Goal: Task Accomplishment & Management: Complete application form

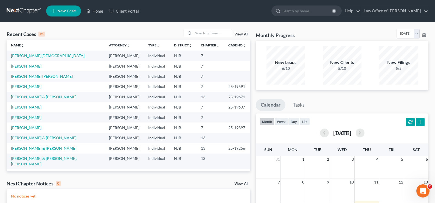
click at [27, 76] on link "[PERSON_NAME] [PERSON_NAME]" at bounding box center [42, 76] width 62 height 5
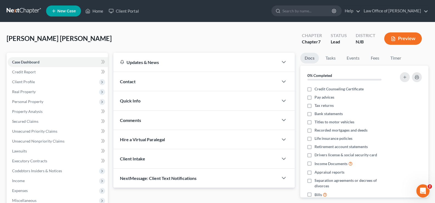
click at [398, 36] on button "Preview" at bounding box center [403, 38] width 38 height 12
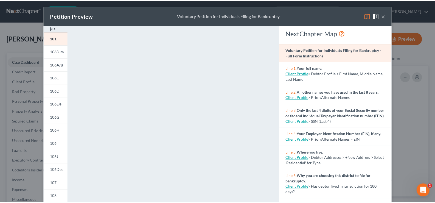
scroll to position [11, 0]
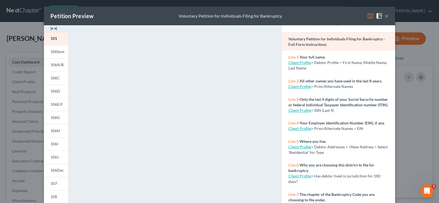
click at [385, 13] on button "×" at bounding box center [387, 16] width 4 height 7
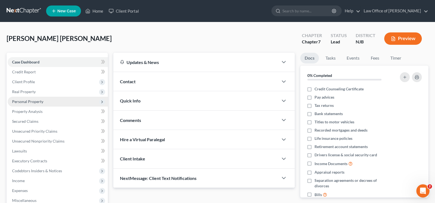
click at [27, 101] on span "Personal Property" at bounding box center [27, 101] width 31 height 5
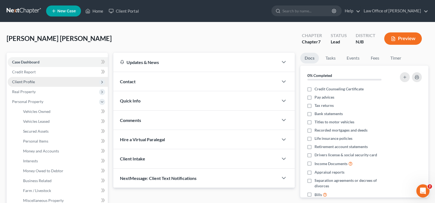
click at [24, 80] on span "Client Profile" at bounding box center [23, 81] width 23 height 5
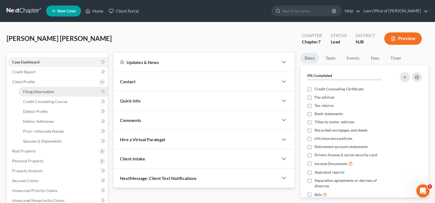
click at [48, 90] on span "Filing Information" at bounding box center [38, 91] width 31 height 5
select select "1"
select select "0"
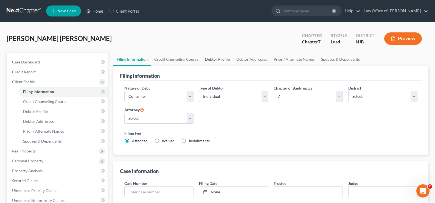
click at [211, 59] on link "Debtor Profile" at bounding box center [217, 59] width 31 height 13
select select "0"
select select "3"
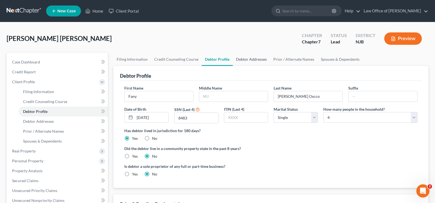
click at [245, 59] on link "Debtor Addresses" at bounding box center [251, 59] width 37 height 13
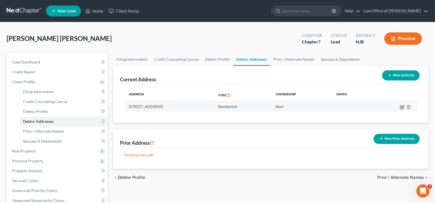
click at [401, 105] on icon "button" at bounding box center [402, 107] width 4 height 4
select select "33"
select select "14"
select select "0"
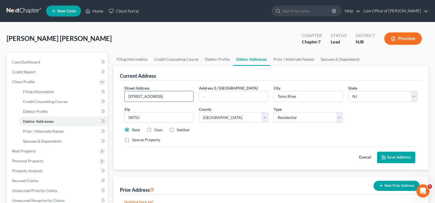
click at [150, 95] on input "[STREET_ADDRESS]" at bounding box center [159, 96] width 69 height 10
click at [151, 95] on input "[STREET_ADDRESS]" at bounding box center [159, 96] width 69 height 10
type input "[STREET_ADDRESS]"
click at [388, 155] on button "Save Address" at bounding box center [396, 157] width 38 height 12
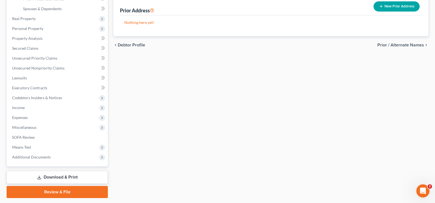
scroll to position [148, 0]
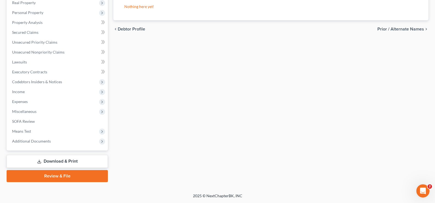
click at [91, 158] on link "Download & Print" at bounding box center [57, 161] width 101 height 13
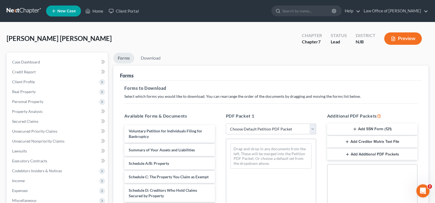
click at [235, 130] on select "Choose Default Petition PDF Packet Complete Bankruptcy Petition (all forms and …" at bounding box center [271, 128] width 90 height 11
select select "0"
click at [226, 123] on select "Choose Default Petition PDF Packet Complete Bankruptcy Petition (all forms and …" at bounding box center [271, 128] width 90 height 11
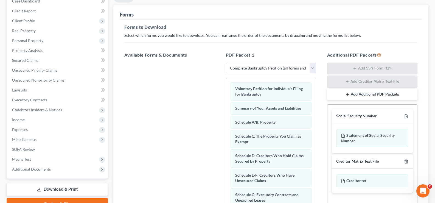
scroll to position [137, 0]
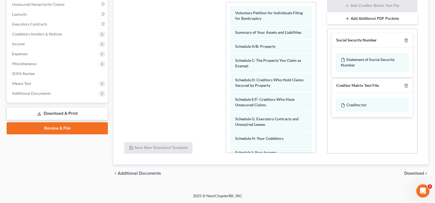
click at [413, 172] on span "Download" at bounding box center [414, 173] width 20 height 4
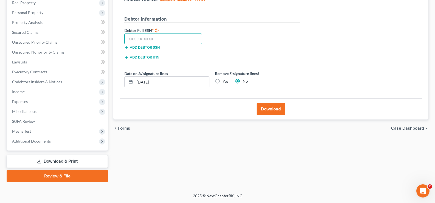
click at [162, 38] on input "text" at bounding box center [163, 38] width 78 height 11
type input "710-58-8483"
click at [273, 109] on button "Download" at bounding box center [271, 109] width 29 height 12
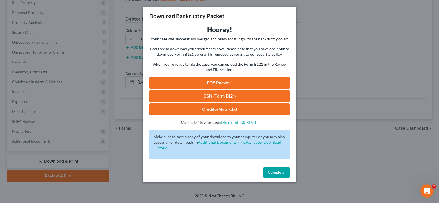
click at [232, 81] on link "PDF Packet 1" at bounding box center [219, 83] width 140 height 12
drag, startPoint x: 271, startPoint y: 169, endPoint x: 233, endPoint y: 118, distance: 63.4
click at [272, 168] on button "Complete!" at bounding box center [276, 172] width 26 height 11
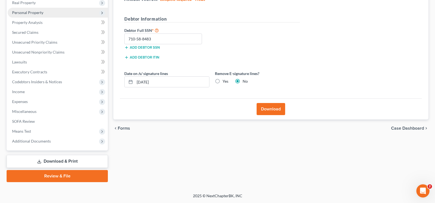
click at [31, 13] on span "Personal Property" at bounding box center [27, 12] width 31 height 5
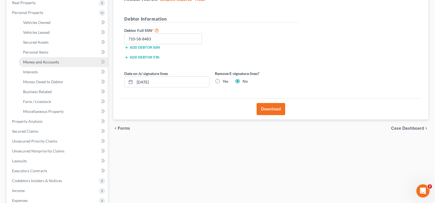
click at [47, 62] on span "Money and Accounts" at bounding box center [41, 62] width 36 height 5
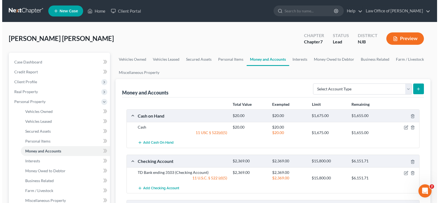
scroll to position [35, 0]
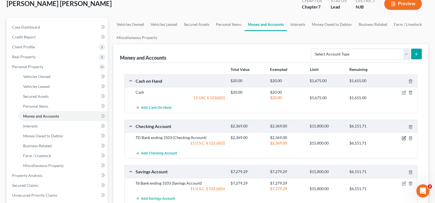
click at [404, 136] on icon "button" at bounding box center [404, 138] width 4 height 4
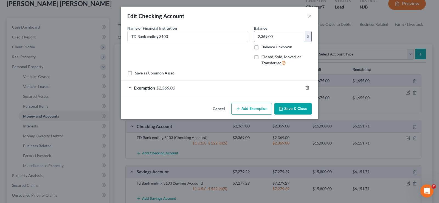
click at [279, 36] on input "2,369.00" at bounding box center [279, 36] width 51 height 10
type input "58.84"
click at [255, 108] on button "Add Exemption" at bounding box center [251, 109] width 41 height 12
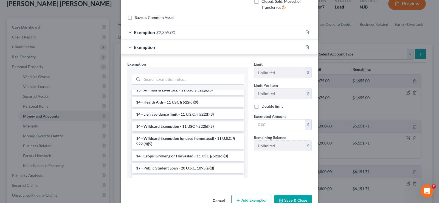
scroll to position [111, 0]
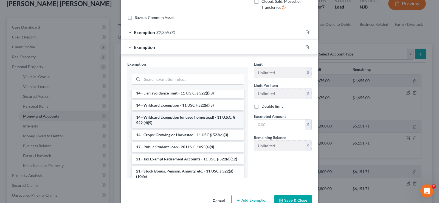
click at [177, 120] on li "14 - Wildcard Exemption (unused homestead) - 11 U.S.C. § 522 (d)(5)" at bounding box center [188, 119] width 112 height 15
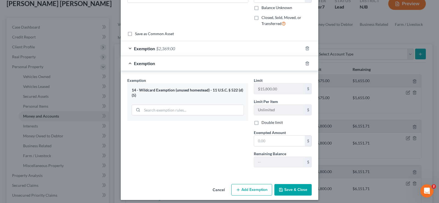
scroll to position [40, 0]
click at [262, 143] on input "text" at bounding box center [279, 140] width 51 height 10
type input "58.84"
click at [297, 190] on button "Save & Close" at bounding box center [292, 190] width 37 height 12
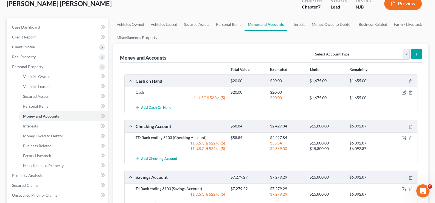
click at [406, 188] on div at bounding box center [402, 188] width 32 height 5
click at [404, 188] on icon "button" at bounding box center [404, 189] width 4 height 4
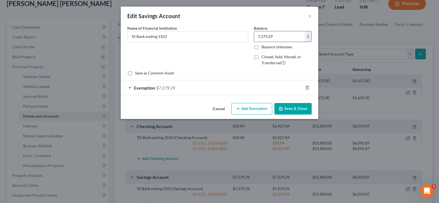
click at [285, 36] on input "7,279.29" at bounding box center [279, 36] width 51 height 10
type input "8,008.13"
click at [299, 106] on button "Save & Close" at bounding box center [292, 109] width 37 height 12
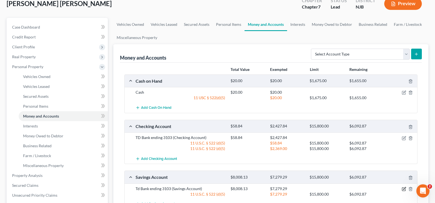
click at [404, 187] on icon "button" at bounding box center [404, 189] width 4 height 4
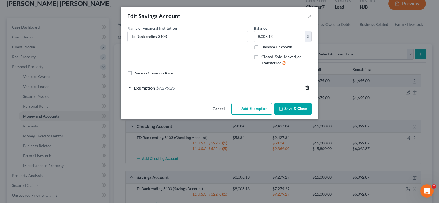
click at [306, 87] on icon "button" at bounding box center [307, 87] width 4 height 4
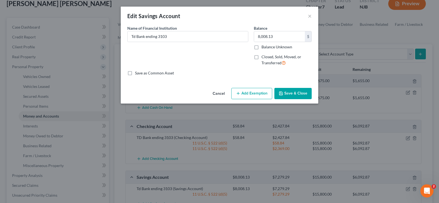
click at [251, 91] on button "Add Exemption" at bounding box center [251, 94] width 41 height 12
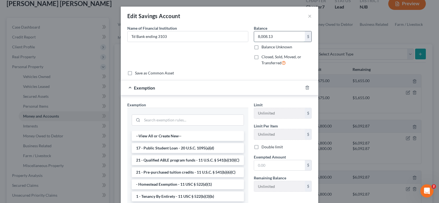
click at [278, 38] on input "8,008.13" at bounding box center [279, 36] width 51 height 10
type input "4,000"
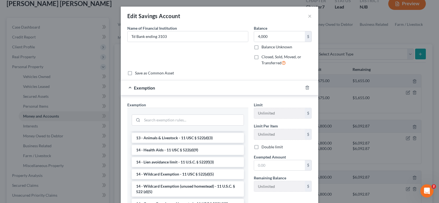
scroll to position [137, 0]
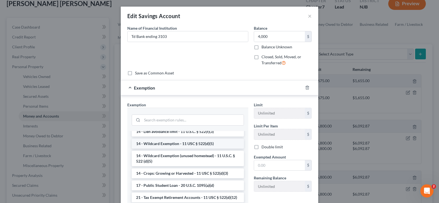
click at [188, 148] on li "14 - Wildcard Exemption - 11 USC § 522(d)(5)" at bounding box center [188, 144] width 112 height 10
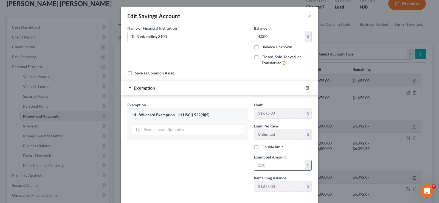
click at [267, 166] on input "text" at bounding box center [279, 165] width 51 height 10
type input "4,000"
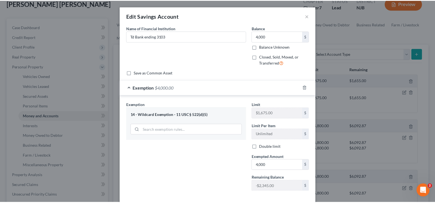
scroll to position [28, 0]
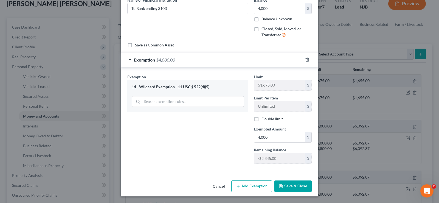
click at [292, 186] on button "Save & Close" at bounding box center [292, 186] width 37 height 12
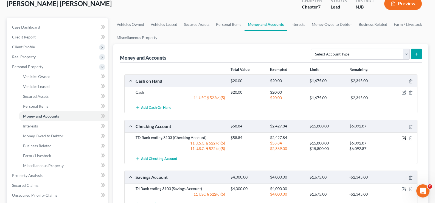
click at [404, 137] on icon "button" at bounding box center [404, 138] width 4 height 4
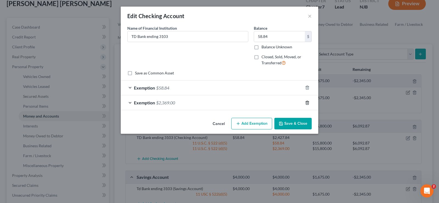
click at [308, 102] on polyline "button" at bounding box center [307, 102] width 3 height 0
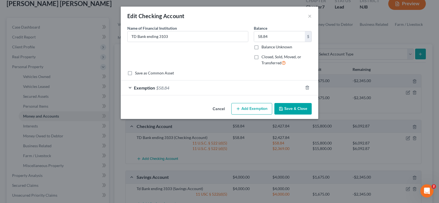
click at [293, 109] on button "Save & Close" at bounding box center [292, 109] width 37 height 12
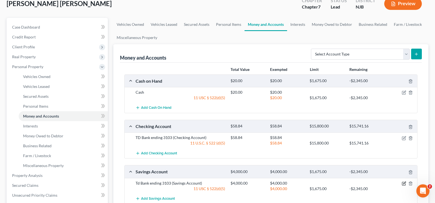
click at [404, 182] on icon "button" at bounding box center [404, 183] width 4 height 4
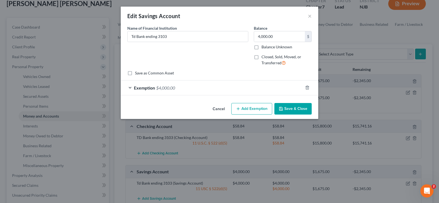
click at [286, 106] on button "Save & Close" at bounding box center [292, 109] width 37 height 12
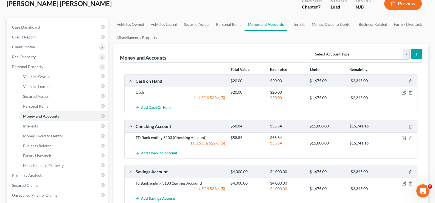
click at [410, 170] on icon "button" at bounding box center [410, 172] width 4 height 4
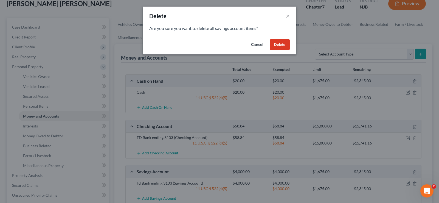
click at [275, 42] on button "Delete" at bounding box center [280, 44] width 20 height 11
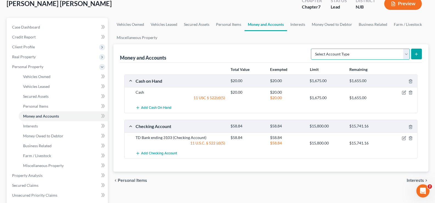
click at [353, 57] on select "Select Account Type Brokerage Cash on Hand Certificates of Deposit Checking Acc…" at bounding box center [360, 54] width 99 height 11
select select "savings"
click at [312, 49] on select "Select Account Type Brokerage Cash on Hand Certificates of Deposit Checking Acc…" at bounding box center [360, 54] width 99 height 11
click at [416, 53] on line "submit" at bounding box center [416, 54] width 0 height 2
click at [414, 53] on icon "submit" at bounding box center [416, 54] width 4 height 4
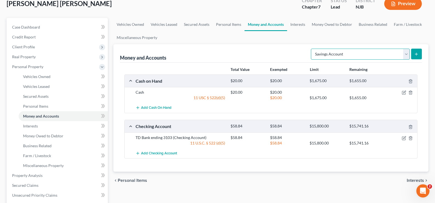
click at [406, 51] on select "Select Account Type Brokerage Cash on Hand Certificates of Deposit Checking Acc…" at bounding box center [360, 54] width 99 height 11
click at [312, 49] on select "Select Account Type Brokerage Cash on Hand Certificates of Deposit Checking Acc…" at bounding box center [360, 54] width 99 height 11
click at [416, 51] on button "submit" at bounding box center [416, 54] width 11 height 11
drag, startPoint x: 349, startPoint y: 54, endPoint x: 336, endPoint y: 52, distance: 13.3
click at [349, 54] on select "Select Account Type Brokerage Cash on Hand Certificates of Deposit Checking Acc…" at bounding box center [360, 54] width 99 height 11
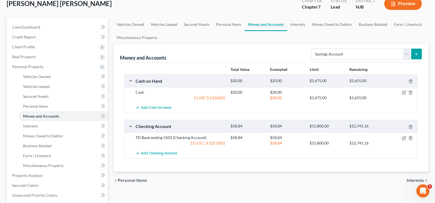
drag, startPoint x: 234, startPoint y: 51, endPoint x: 250, endPoint y: 47, distance: 16.6
click at [238, 49] on div "Money and Accounts Select Account Type Brokerage Cash on Hand Certificates of D…" at bounding box center [271, 53] width 302 height 18
click at [400, 51] on select "Select Account Type Brokerage Cash on Hand Certificates of Deposit Checking Acc…" at bounding box center [360, 54] width 99 height 11
click at [312, 49] on select "Select Account Type Brokerage Cash on Hand Certificates of Deposit Checking Acc…" at bounding box center [360, 54] width 99 height 11
click at [416, 52] on icon "submit" at bounding box center [416, 54] width 4 height 4
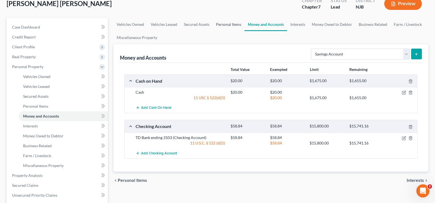
click at [222, 22] on link "Personal Items" at bounding box center [229, 24] width 32 height 13
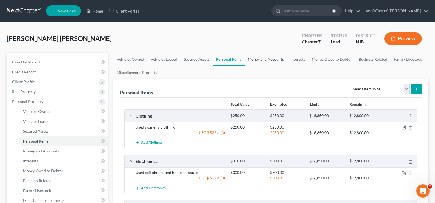
drag, startPoint x: 274, startPoint y: 58, endPoint x: 276, endPoint y: 61, distance: 3.5
click at [274, 58] on link "Money and Accounts" at bounding box center [265, 59] width 43 height 13
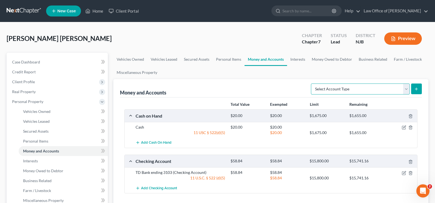
click at [375, 89] on select "Select Account Type Brokerage Cash on Hand Certificates of Deposit Checking Acc…" at bounding box center [360, 88] width 99 height 11
select select "savings"
click at [312, 83] on select "Select Account Type Brokerage Cash on Hand Certificates of Deposit Checking Acc…" at bounding box center [360, 88] width 99 height 11
click at [416, 88] on icon "submit" at bounding box center [416, 89] width 4 height 4
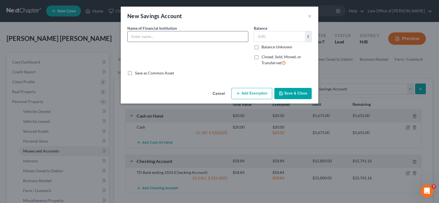
click at [186, 37] on input "text" at bounding box center [188, 36] width 120 height 10
type input "Td ending 3103"
click at [260, 34] on input "text" at bounding box center [279, 36] width 51 height 10
type input "4,000"
click at [250, 91] on button "Add Exemption" at bounding box center [251, 94] width 41 height 12
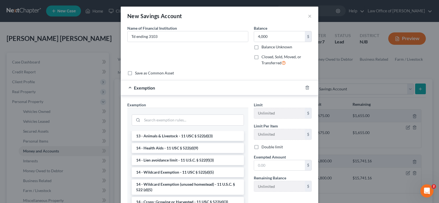
scroll to position [120, 0]
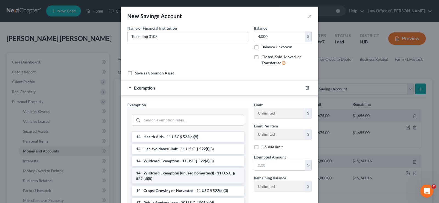
click at [203, 176] on li "14 - Wildcard Exemption (unused homestead) - 11 U.S.C. § 522 (d)(5)" at bounding box center [188, 175] width 112 height 15
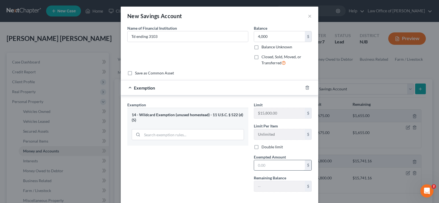
click at [261, 169] on input "text" at bounding box center [279, 165] width 51 height 10
type input "4,000"
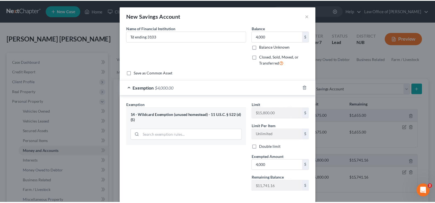
scroll to position [28, 0]
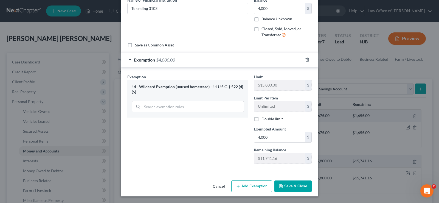
click at [296, 185] on button "Save & Close" at bounding box center [292, 186] width 37 height 12
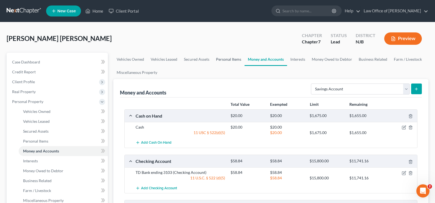
click at [230, 58] on link "Personal Items" at bounding box center [229, 59] width 32 height 13
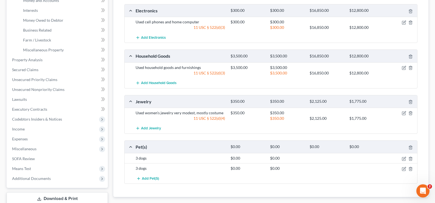
scroll to position [148, 0]
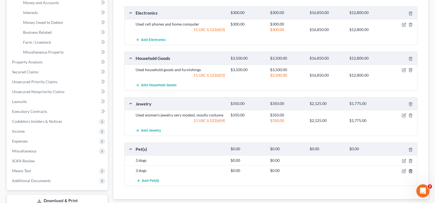
click at [410, 170] on polyline "button" at bounding box center [410, 170] width 3 height 0
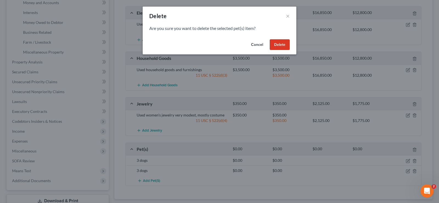
click at [276, 41] on button "Delete" at bounding box center [280, 44] width 20 height 11
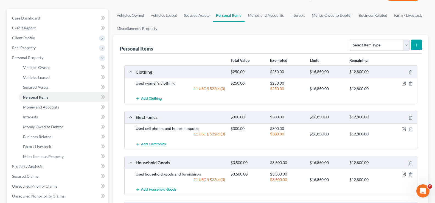
scroll to position [43, 0]
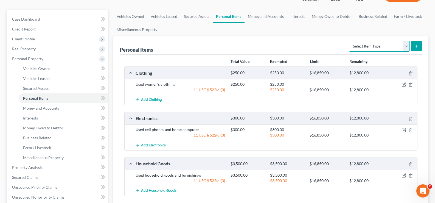
click at [384, 46] on select "Select Item Type Clothing Collectibles Of Value Electronics Firearms Household …" at bounding box center [379, 46] width 61 height 11
click at [317, 15] on link "Money Owed to Debtor" at bounding box center [331, 16] width 47 height 13
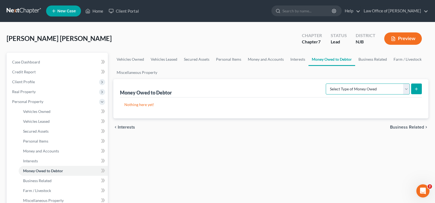
click at [377, 85] on select "Select Type of Money Owed Accounts Receivable Alimony Child Support Claims Agai…" at bounding box center [368, 88] width 84 height 11
click at [257, 32] on div "[PERSON_NAME] [PERSON_NAME] Upgraded Chapter Chapter 7 Status Lead District [GE…" at bounding box center [218, 41] width 422 height 24
click at [299, 57] on link "Interests" at bounding box center [297, 59] width 21 height 13
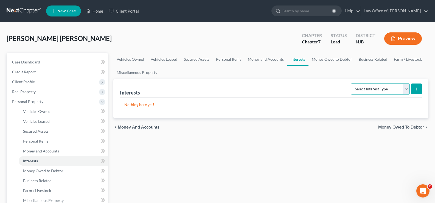
drag, startPoint x: 389, startPoint y: 87, endPoint x: 398, endPoint y: 99, distance: 15.4
click at [389, 86] on select "Select Interest Type 401K Annuity Bond Education IRA Government Bond Government…" at bounding box center [380, 88] width 59 height 11
drag, startPoint x: 228, startPoint y: 13, endPoint x: 243, endPoint y: 22, distance: 16.8
click at [229, 14] on ul "New Case Home Client Portal - No Result - See all results Or Press Enter... Hel…" at bounding box center [237, 11] width 382 height 14
click at [329, 59] on link "Money Owed to Debtor" at bounding box center [331, 59] width 47 height 13
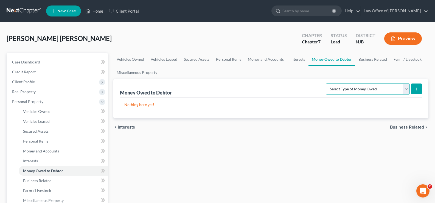
click at [390, 94] on select "Select Type of Money Owed Accounts Receivable Alimony Child Support Claims Agai…" at bounding box center [368, 88] width 84 height 11
click at [266, 59] on link "Money and Accounts" at bounding box center [265, 59] width 43 height 13
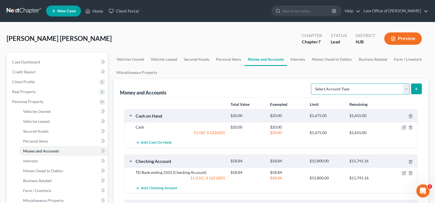
click at [363, 92] on select "Select Account Type Brokerage Cash on Hand Certificates of Deposit Checking Acc…" at bounding box center [360, 88] width 99 height 11
select select "security_deposits"
click at [312, 83] on select "Select Account Type Brokerage Cash on Hand Certificates of Deposit Checking Acc…" at bounding box center [360, 88] width 99 height 11
click at [416, 88] on icon "submit" at bounding box center [416, 89] width 4 height 4
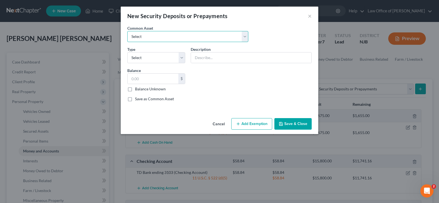
click at [150, 36] on select "Select Security Deposit" at bounding box center [187, 36] width 121 height 11
select select "0"
click at [127, 31] on select "Select Security Deposit" at bounding box center [187, 36] width 121 height 11
type input "Security Deposit"
type input "1,800.00"
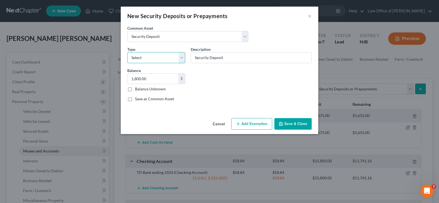
click at [149, 57] on select "Select Electric Gas Heating Oil Security Deposit On Rental Unit Prepaid Rent Te…" at bounding box center [156, 57] width 58 height 11
select select "3"
click at [127, 52] on select "Select Electric Gas Heating Oil Security Deposit On Rental Unit Prepaid Rent Te…" at bounding box center [156, 57] width 58 height 11
type input "1,500"
click at [254, 122] on button "Add Exemption" at bounding box center [251, 124] width 41 height 12
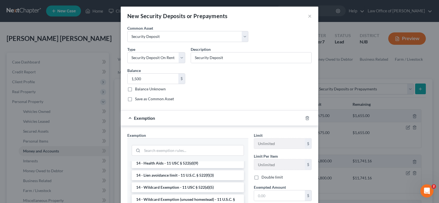
scroll to position [100, 0]
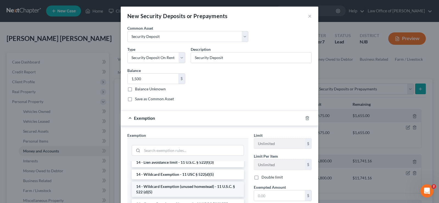
click at [212, 184] on li "14 - Wildcard Exemption (unused homestead) - 11 U.S.C. § 522 (d)(5)" at bounding box center [188, 188] width 112 height 15
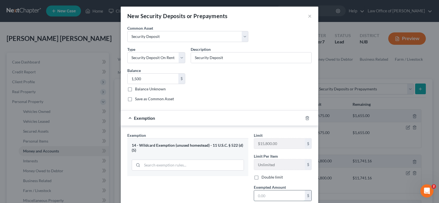
drag, startPoint x: 257, startPoint y: 195, endPoint x: 267, endPoint y: 191, distance: 11.0
click at [257, 195] on input "text" at bounding box center [279, 195] width 51 height 10
type input "1,500"
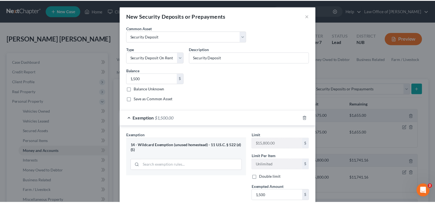
scroll to position [58, 0]
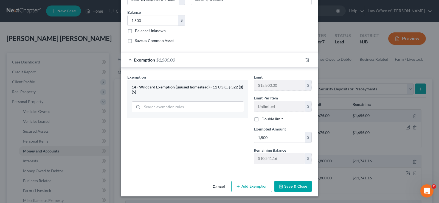
click at [293, 187] on button "Save & Close" at bounding box center [292, 187] width 37 height 12
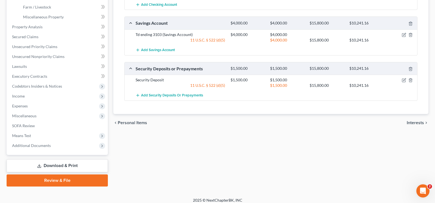
scroll to position [184, 0]
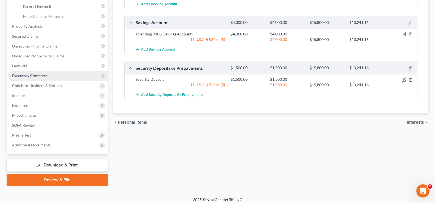
click at [39, 73] on span "Executory Contracts" at bounding box center [29, 75] width 35 height 5
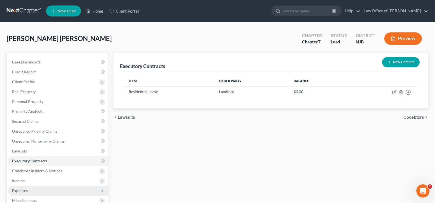
click at [18, 190] on span "Expenses" at bounding box center [20, 190] width 16 height 5
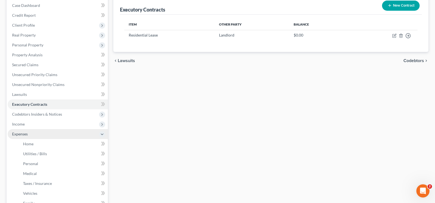
scroll to position [57, 0]
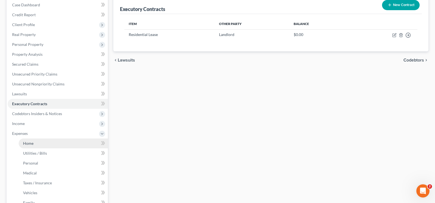
click at [27, 142] on span "Home" at bounding box center [28, 143] width 10 height 5
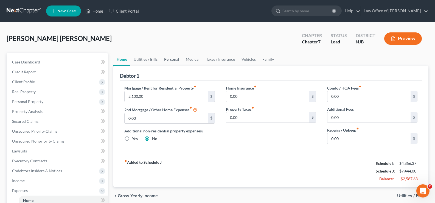
click at [170, 57] on link "Personal" at bounding box center [172, 59] width 22 height 13
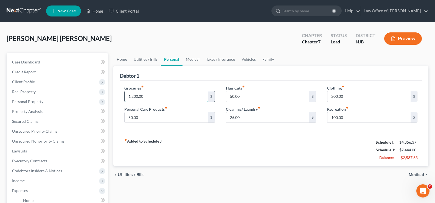
click at [156, 98] on input "1,200.00" at bounding box center [166, 96] width 83 height 10
type input "900"
click at [196, 56] on link "Medical" at bounding box center [192, 59] width 20 height 13
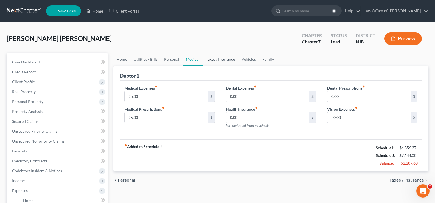
click at [221, 57] on link "Taxes / Insurance" at bounding box center [220, 59] width 35 height 13
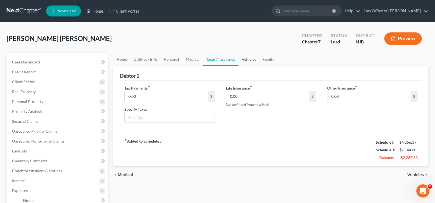
click at [253, 59] on link "Vehicles" at bounding box center [248, 59] width 21 height 13
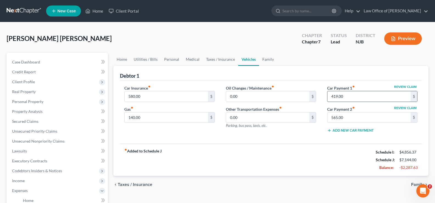
click at [356, 93] on input "419.00" at bounding box center [368, 96] width 83 height 10
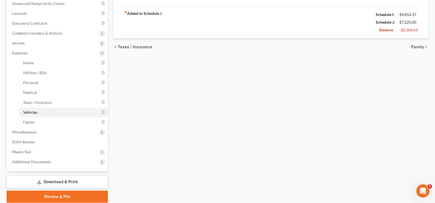
scroll to position [158, 0]
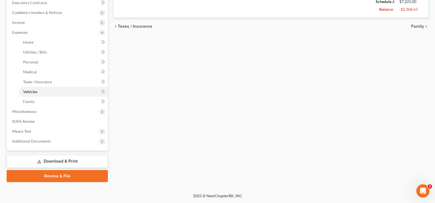
type input "500.00"
click at [62, 176] on link "Review & File" at bounding box center [57, 176] width 101 height 12
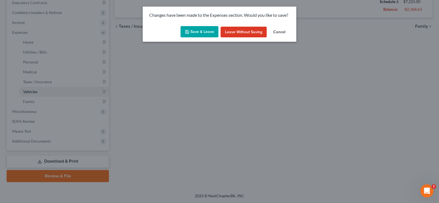
click at [188, 30] on icon "button" at bounding box center [187, 32] width 4 height 4
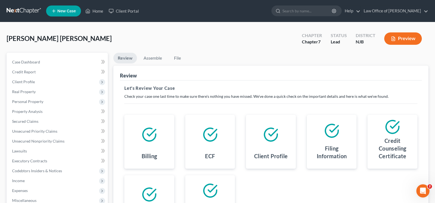
scroll to position [89, 0]
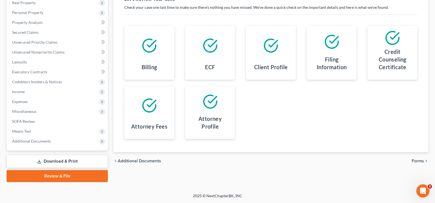
click at [415, 159] on span "Forms" at bounding box center [418, 161] width 12 height 4
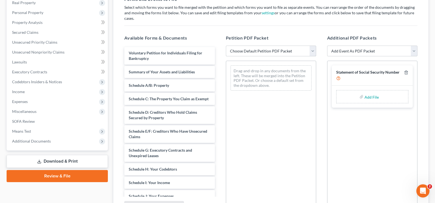
click at [277, 46] on select "Choose Default Petition PDF Packet Complete Bankruptcy Petition (all forms and …" at bounding box center [271, 51] width 90 height 11
select select "0"
click at [226, 46] on select "Choose Default Petition PDF Packet Complete Bankruptcy Petition (all forms and …" at bounding box center [271, 51] width 90 height 11
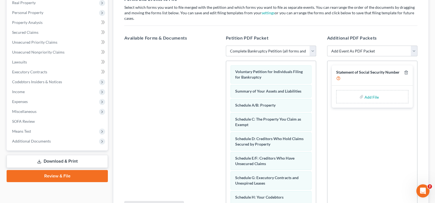
scroll to position [142, 0]
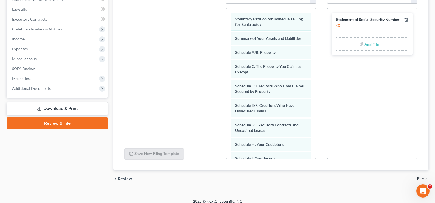
click at [420, 176] on span "File" at bounding box center [420, 178] width 7 height 4
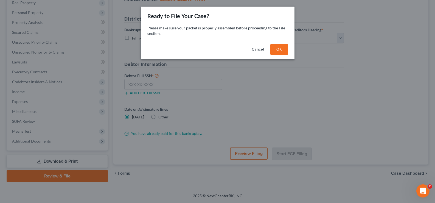
scroll to position [89, 0]
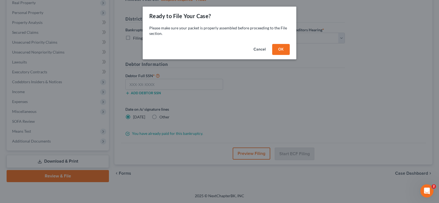
click at [283, 43] on div "Cancel OK" at bounding box center [220, 51] width 154 height 18
click at [277, 48] on button "OK" at bounding box center [281, 49] width 18 height 11
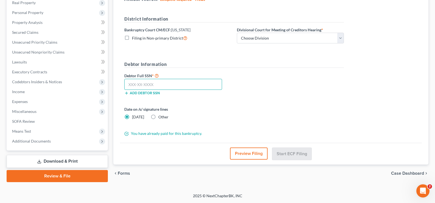
click at [130, 84] on input "text" at bounding box center [173, 84] width 98 height 11
type input "710-58-8483"
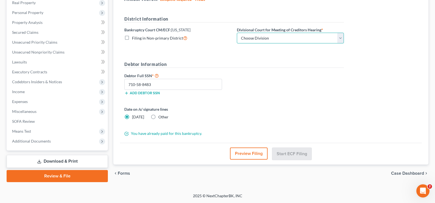
click at [254, 33] on select "Choose Division [GEOGRAPHIC_DATA] [GEOGRAPHIC_DATA]/[GEOGRAPHIC_DATA] [GEOGRAPH…" at bounding box center [290, 38] width 107 height 11
select select "3"
click at [237, 33] on select "Choose Division [GEOGRAPHIC_DATA] [GEOGRAPHIC_DATA]/[GEOGRAPHIC_DATA] [GEOGRAPH…" at bounding box center [290, 38] width 107 height 11
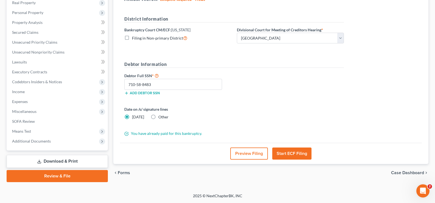
click at [293, 150] on button "Start ECF Filing" at bounding box center [291, 153] width 39 height 12
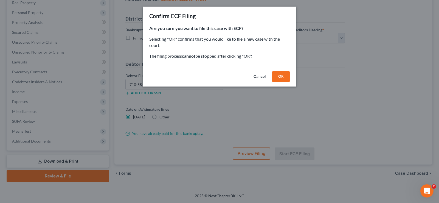
click at [281, 74] on button "OK" at bounding box center [281, 76] width 18 height 11
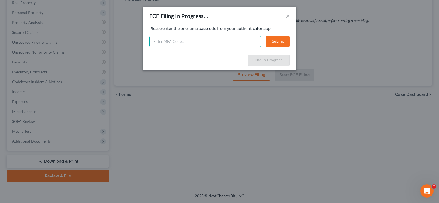
click at [151, 39] on input "text" at bounding box center [205, 41] width 112 height 11
type input "198933"
click at [280, 41] on button "Submit" at bounding box center [278, 41] width 24 height 11
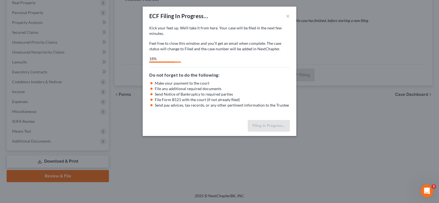
select select "3"
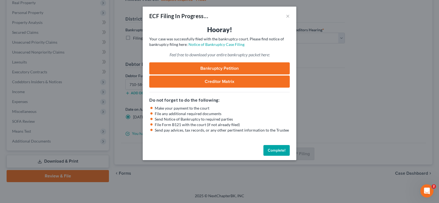
click at [280, 149] on button "Complete!" at bounding box center [276, 150] width 26 height 11
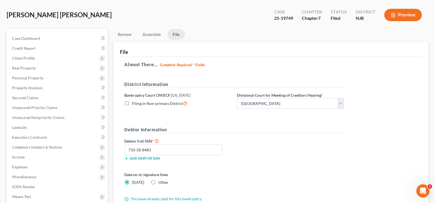
scroll to position [0, 0]
